Goal: Task Accomplishment & Management: Manage account settings

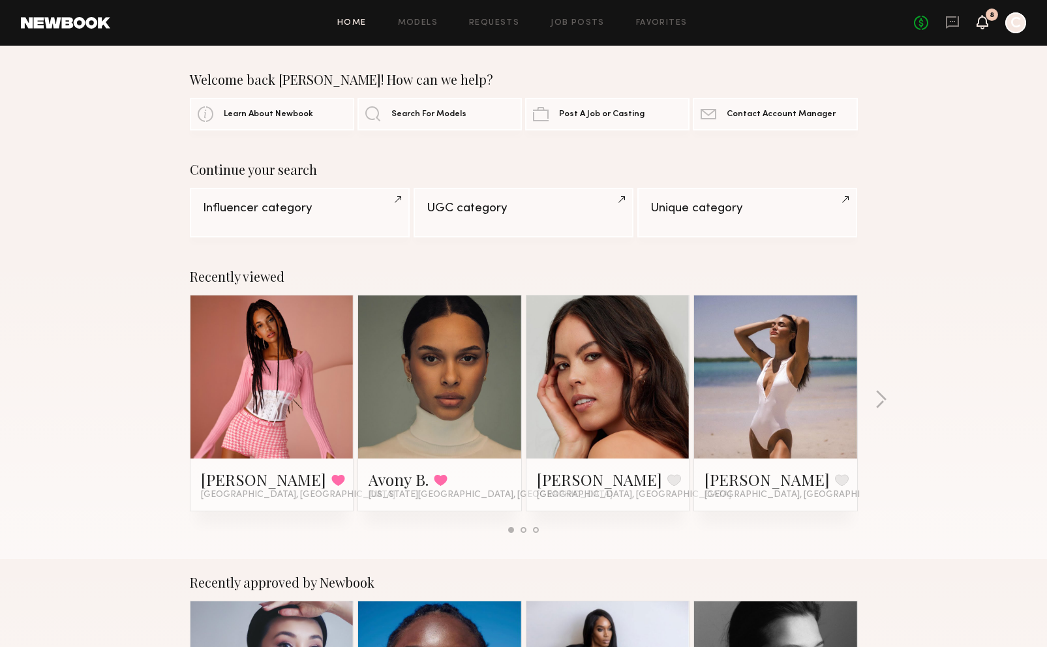
click at [986, 20] on icon at bounding box center [982, 21] width 10 height 9
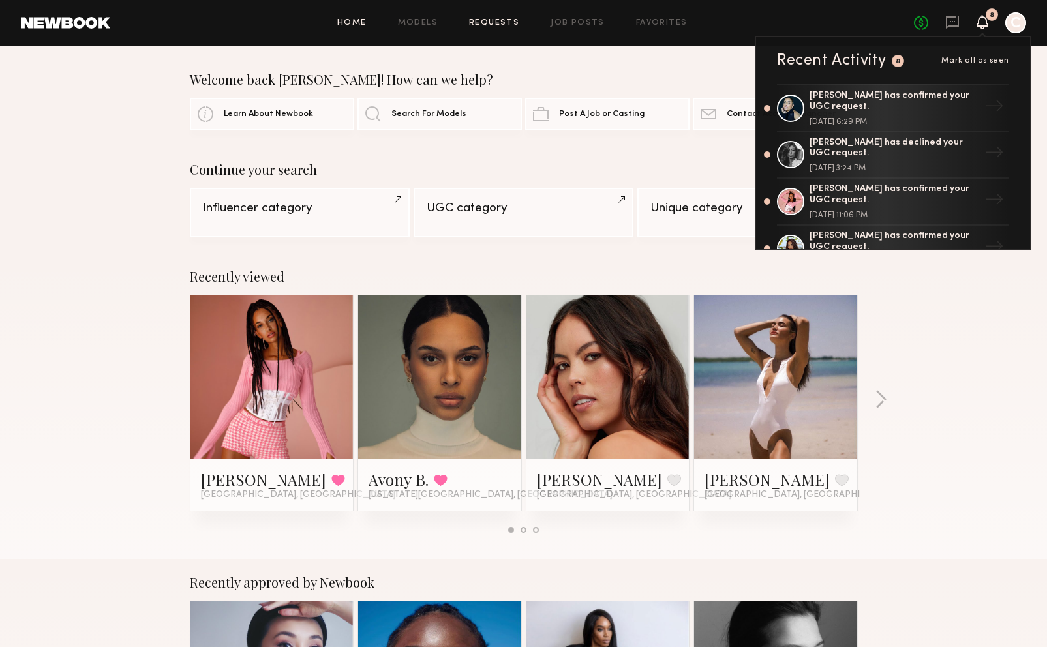
click at [501, 26] on link "Requests" at bounding box center [494, 23] width 50 height 8
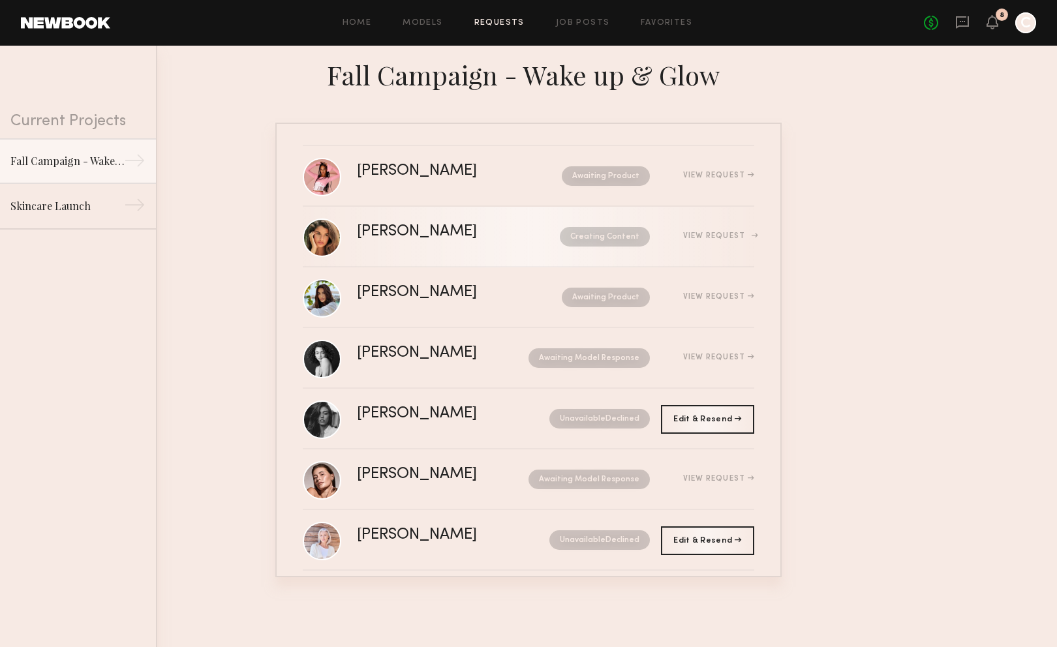
click at [439, 238] on div "[PERSON_NAME]" at bounding box center [438, 231] width 162 height 15
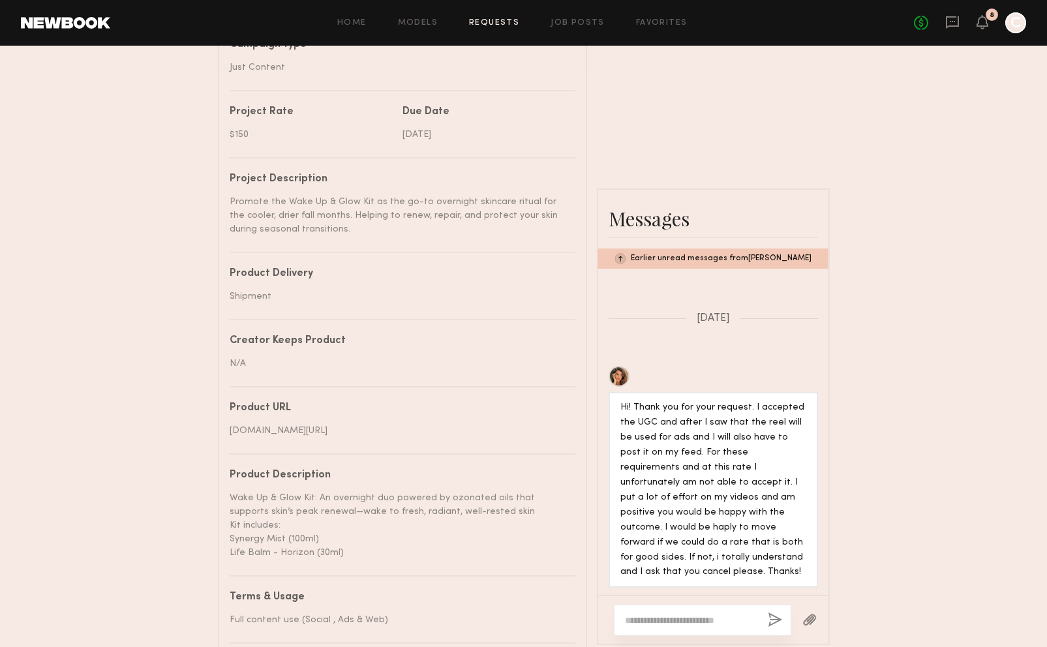
scroll to position [590, 0]
click at [616, 386] on div at bounding box center [619, 375] width 21 height 21
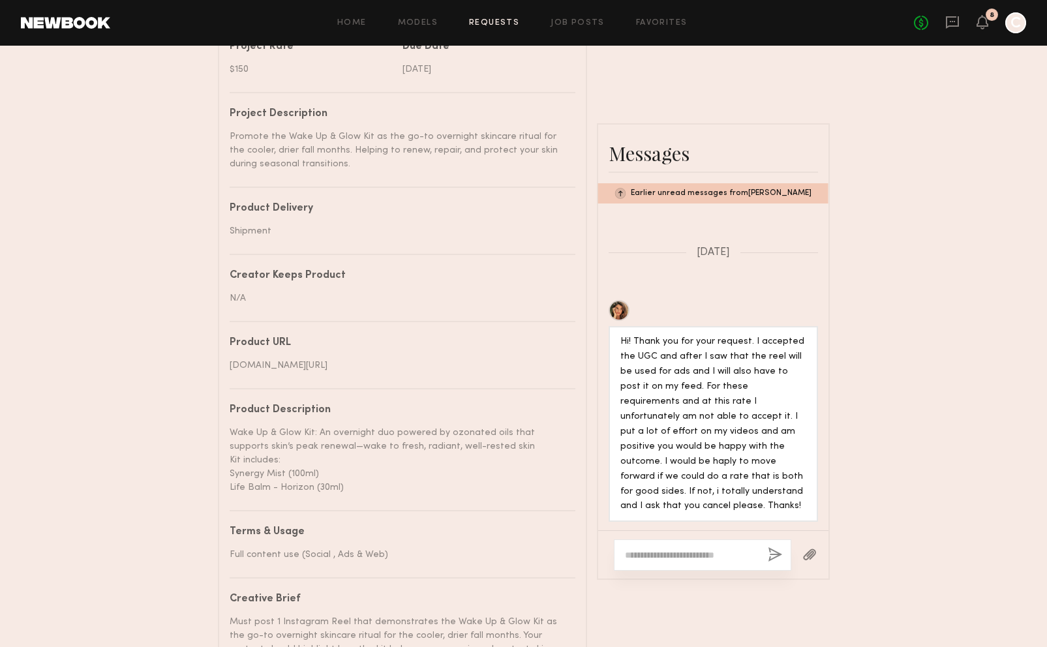
scroll to position [731, 0]
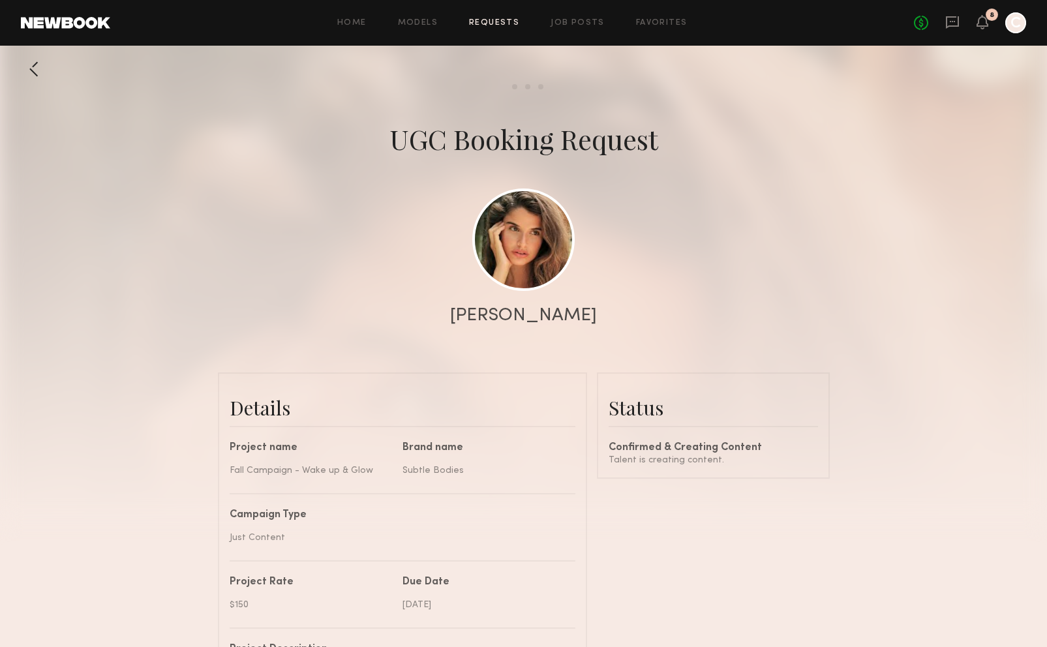
click at [990, 27] on div "No fees up to $5,000 8 C" at bounding box center [970, 22] width 112 height 21
click at [985, 27] on icon at bounding box center [982, 22] width 12 height 14
